Goal: Task Accomplishment & Management: Manage account settings

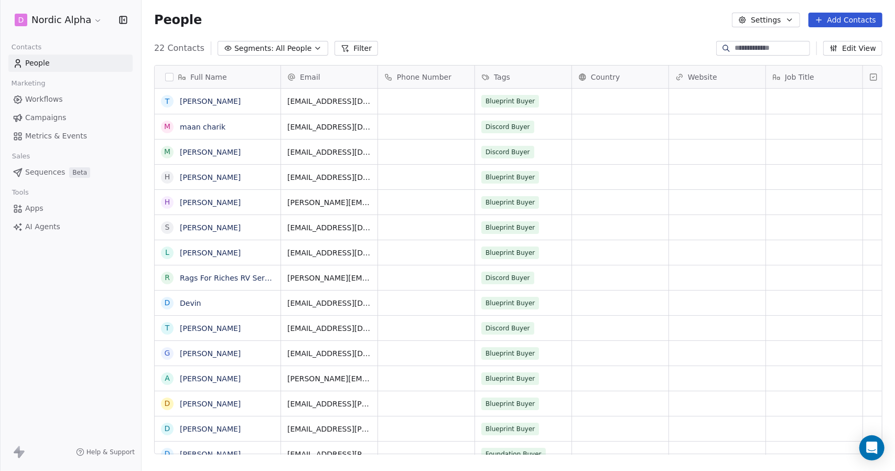
scroll to position [406, 746]
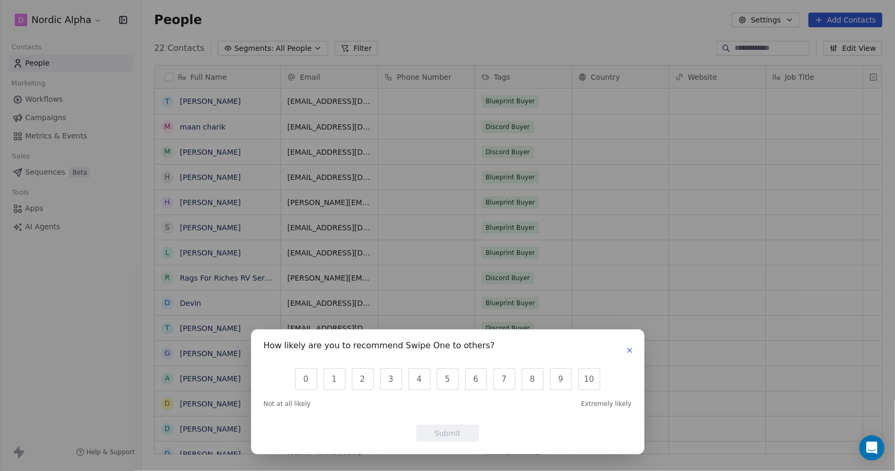
click at [631, 349] on icon "button" at bounding box center [630, 350] width 4 height 4
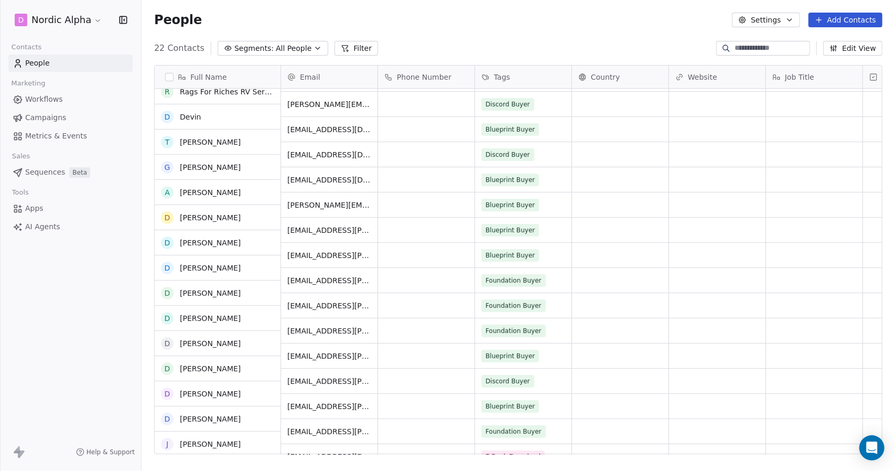
scroll to position [188, 0]
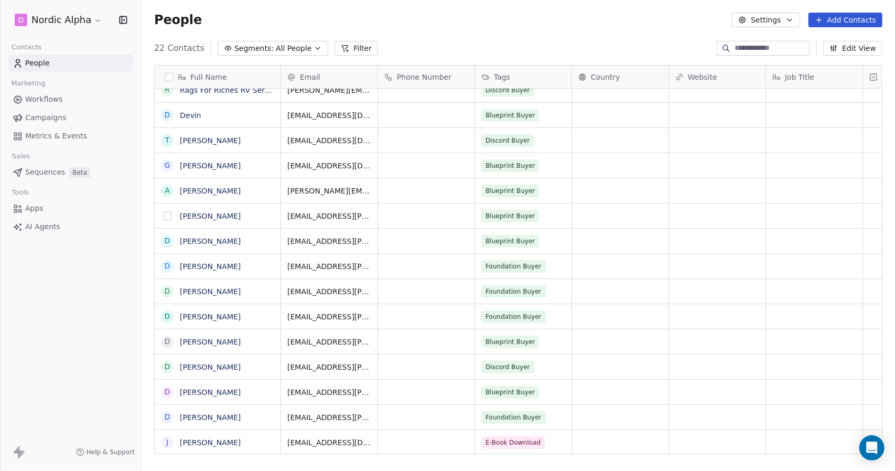
click at [169, 214] on button "grid" at bounding box center [167, 216] width 8 height 8
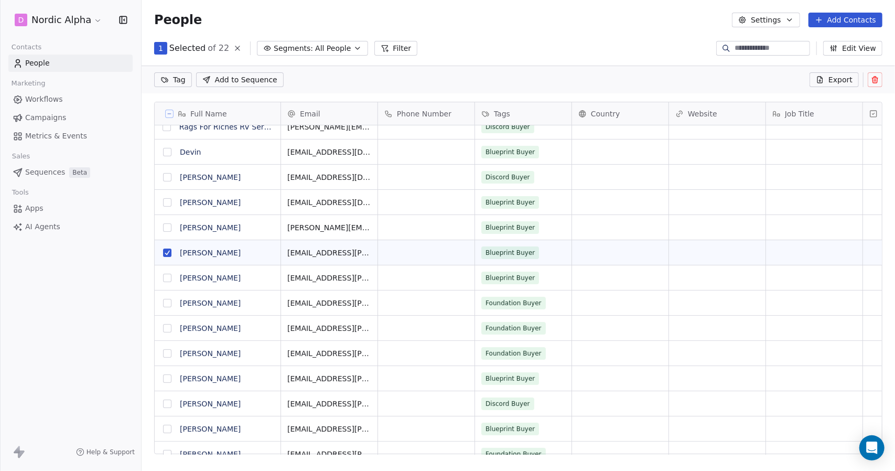
scroll to position [370, 746]
click at [166, 279] on button "grid" at bounding box center [167, 278] width 8 height 8
click at [168, 305] on button "grid" at bounding box center [167, 303] width 8 height 8
click at [167, 327] on button "grid" at bounding box center [167, 328] width 8 height 8
click at [166, 357] on button "grid" at bounding box center [167, 353] width 8 height 8
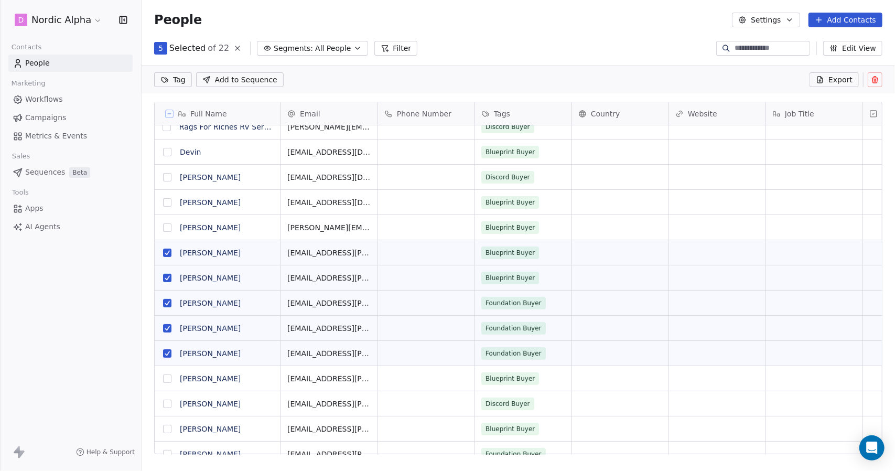
click at [167, 375] on button "grid" at bounding box center [167, 378] width 8 height 8
click at [166, 401] on button "grid" at bounding box center [167, 404] width 8 height 8
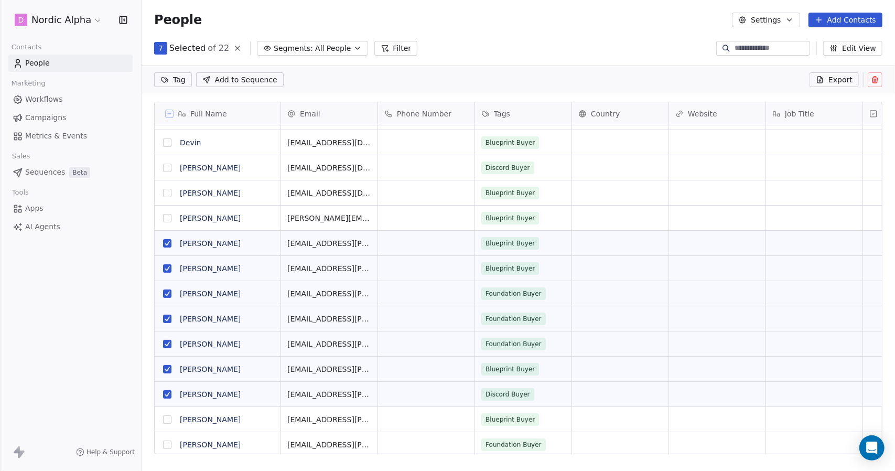
click at [167, 443] on button "grid" at bounding box center [167, 444] width 8 height 8
click at [167, 422] on button "grid" at bounding box center [167, 419] width 8 height 8
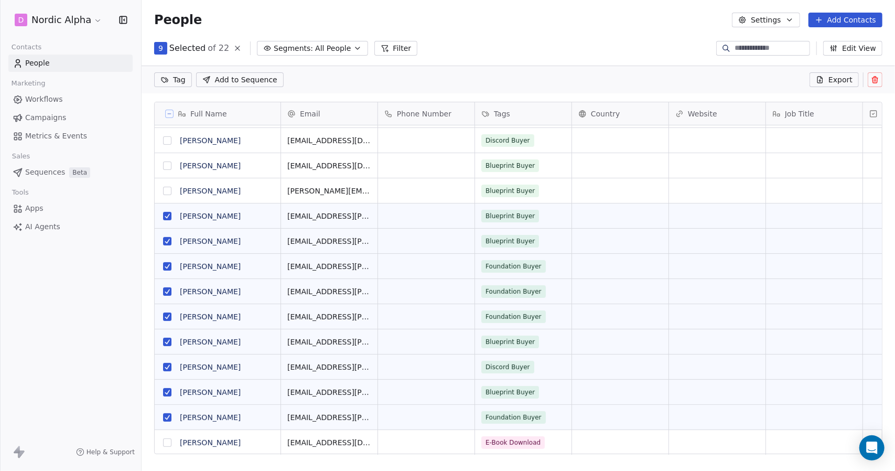
scroll to position [8, 0]
click at [877, 81] on icon at bounding box center [875, 80] width 8 height 8
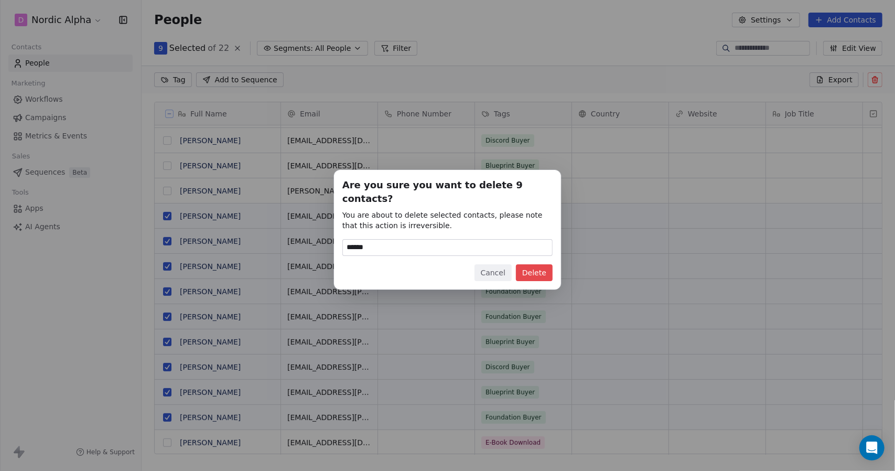
type input "******"
click at [544, 264] on button "Delete" at bounding box center [534, 272] width 37 height 17
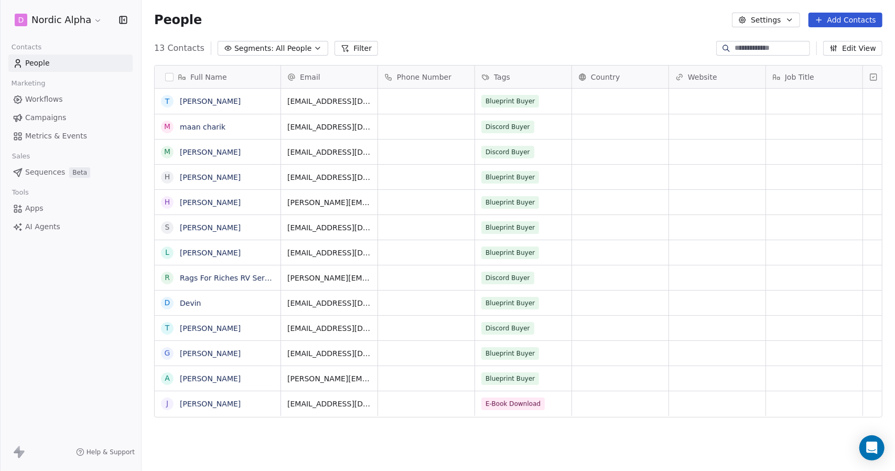
scroll to position [0, 0]
click at [227, 278] on link "Rags For Riches RV Service" at bounding box center [230, 278] width 100 height 8
click at [192, 102] on link "[PERSON_NAME]" at bounding box center [210, 101] width 61 height 8
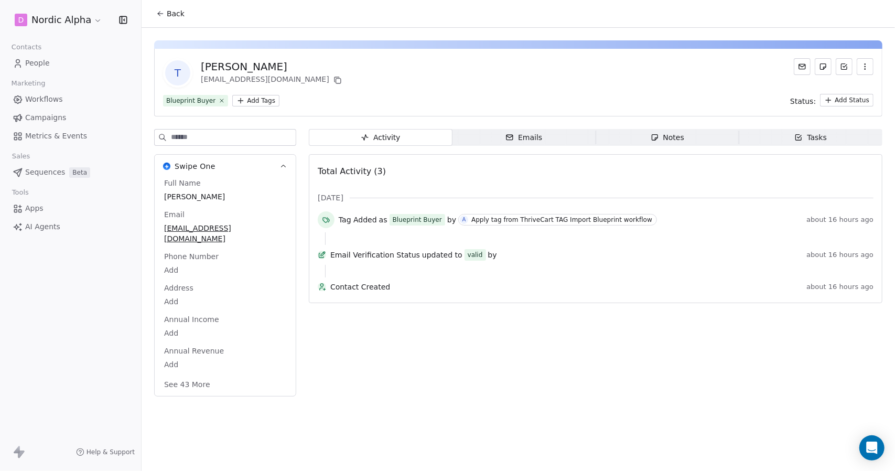
click at [427, 326] on div "Activity Activity Emails Emails Notes Notes Tasks Tasks Total Activity (3) [DAT…" at bounding box center [596, 266] width 574 height 274
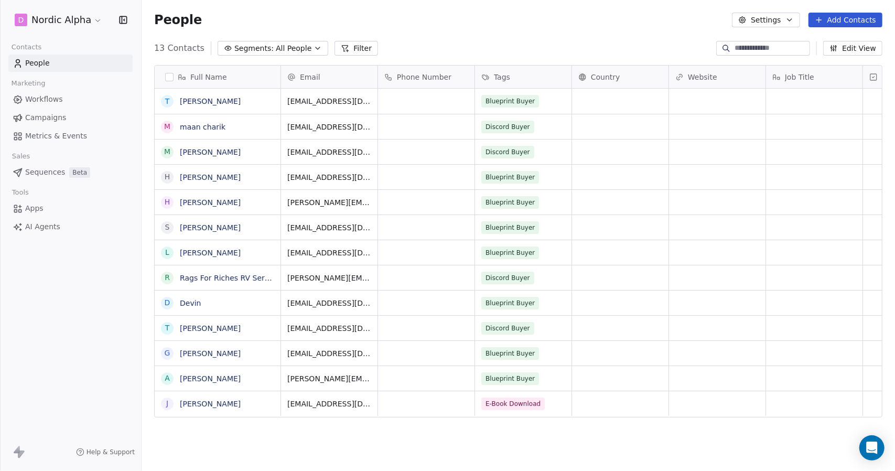
scroll to position [406, 746]
